Goal: Check status: Check status

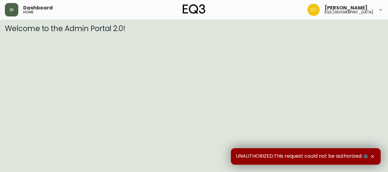
click at [11, 14] on button "button" at bounding box center [11, 9] width 13 height 13
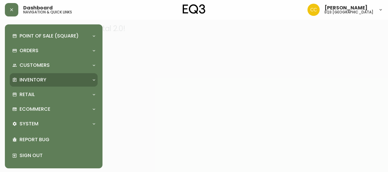
click at [37, 85] on div "Inventory" at bounding box center [54, 79] width 88 height 13
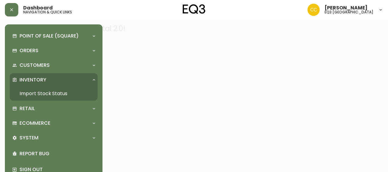
click at [38, 97] on link "Import Stock Status" at bounding box center [54, 94] width 88 height 14
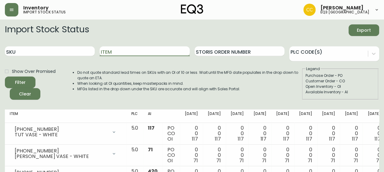
click at [119, 49] on input "Item" at bounding box center [145, 51] width 90 height 10
type input "S&S"
click at [5, 77] on button "Filter" at bounding box center [20, 83] width 31 height 12
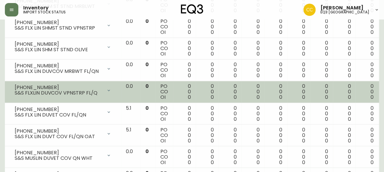
scroll to position [482, 0]
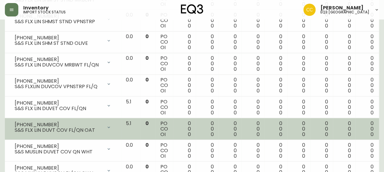
drag, startPoint x: 99, startPoint y: 132, endPoint x: 94, endPoint y: 125, distance: 8.7
click at [94, 125] on div "[PHONE_NUMBER] S&S FLX LIN DUVT COV FL/QN OAT" at bounding box center [63, 127] width 106 height 13
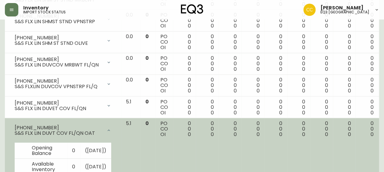
drag, startPoint x: 94, startPoint y: 125, endPoint x: 85, endPoint y: 126, distance: 8.9
click at [85, 126] on div "[PHONE_NUMBER]" at bounding box center [59, 127] width 88 height 5
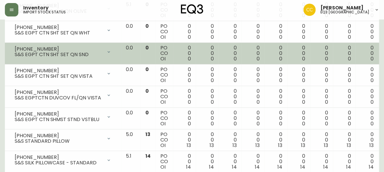
scroll to position [254, 0]
click at [39, 117] on div "S&S EGPT CTN SHMST STND VSTBLU" at bounding box center [59, 119] width 88 height 5
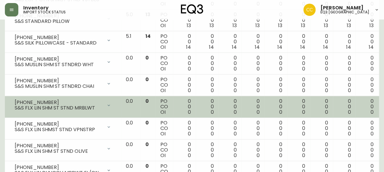
scroll to position [378, 0]
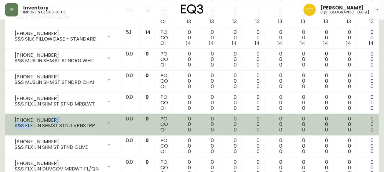
drag, startPoint x: 45, startPoint y: 117, endPoint x: 29, endPoint y: 121, distance: 15.8
click at [29, 121] on div "[PHONE_NUMBER] S&S FLX LIN SHMST STND VPNSTRP" at bounding box center [59, 123] width 88 height 11
drag, startPoint x: 29, startPoint y: 121, endPoint x: 29, endPoint y: 118, distance: 3.7
click at [29, 118] on div "[PHONE_NUMBER]" at bounding box center [59, 120] width 88 height 5
drag, startPoint x: 40, startPoint y: 118, endPoint x: 5, endPoint y: 117, distance: 34.2
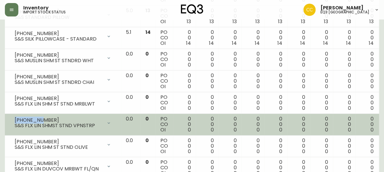
click at [5, 117] on td "[PHONE_NUMBER] S&S FLX LIN SHMST STND VPNSTRP Opening Balance 0 ( [DATE] ) Avai…" at bounding box center [63, 125] width 116 height 22
copy div "5370-344-"
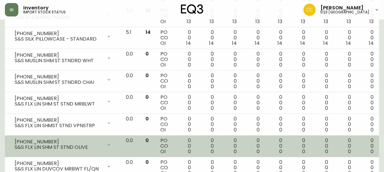
click at [92, 145] on div "S&S FLX LIN SHM ST STND OLIVE" at bounding box center [59, 147] width 88 height 5
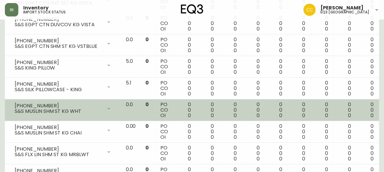
scroll to position [994, 0]
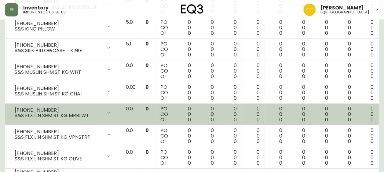
click at [49, 111] on td "[PHONE_NUMBER] S&S FLX LIN SHM ST KG MRBLWT Opening Balance 0 ( [DATE] ) Availa…" at bounding box center [63, 115] width 116 height 22
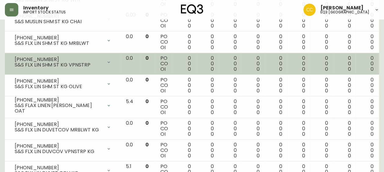
scroll to position [1101, 0]
